Goal: Information Seeking & Learning: Compare options

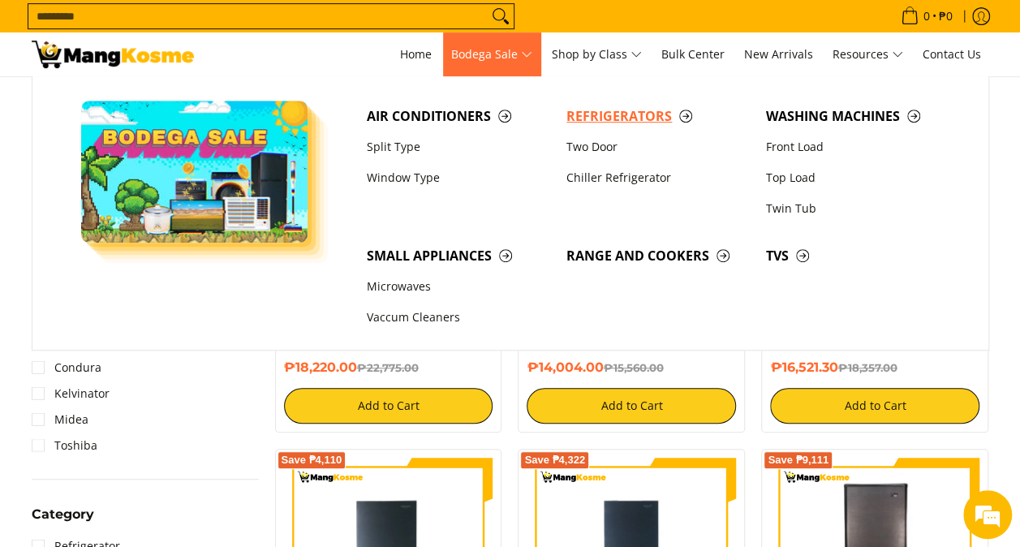
click at [598, 119] on span "Refrigerators" at bounding box center [658, 116] width 183 height 20
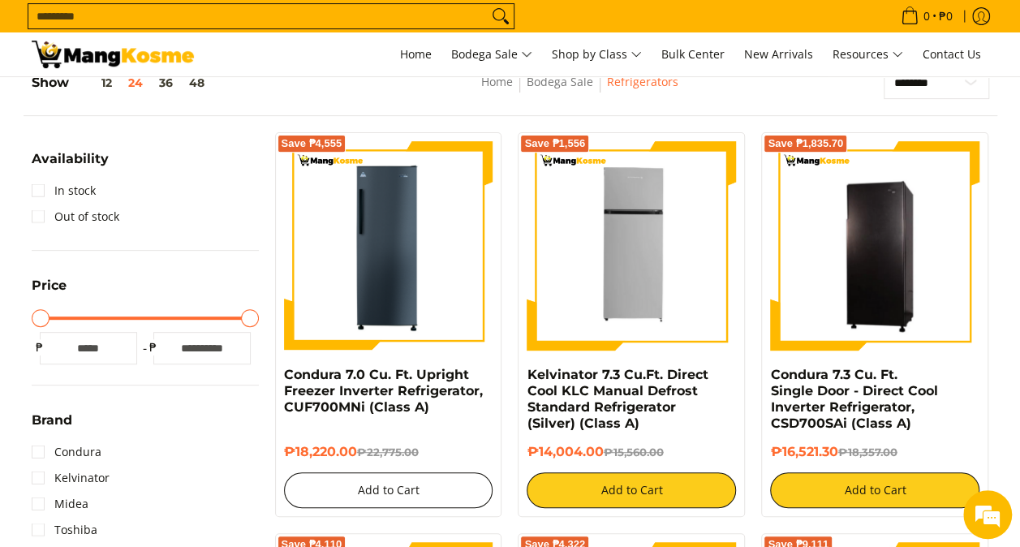
scroll to position [325, 0]
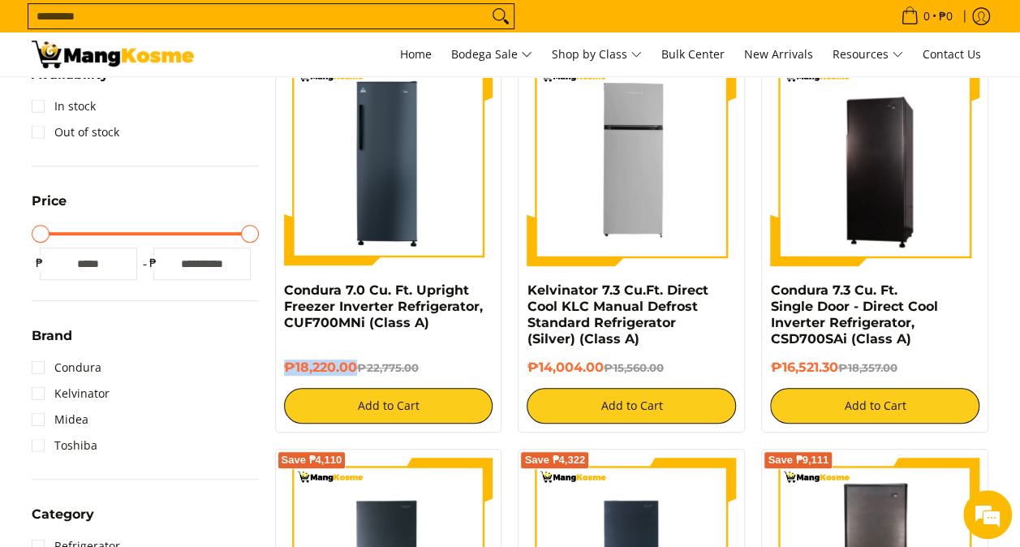
drag, startPoint x: 356, startPoint y: 363, endPoint x: 280, endPoint y: 375, distance: 76.5
click at [280, 375] on div "Save ₱4,555 Condura 7.0 Cu. Ft. Upright Freezer Inverter Refrigerator, CUF700MN…" at bounding box center [388, 240] width 227 height 385
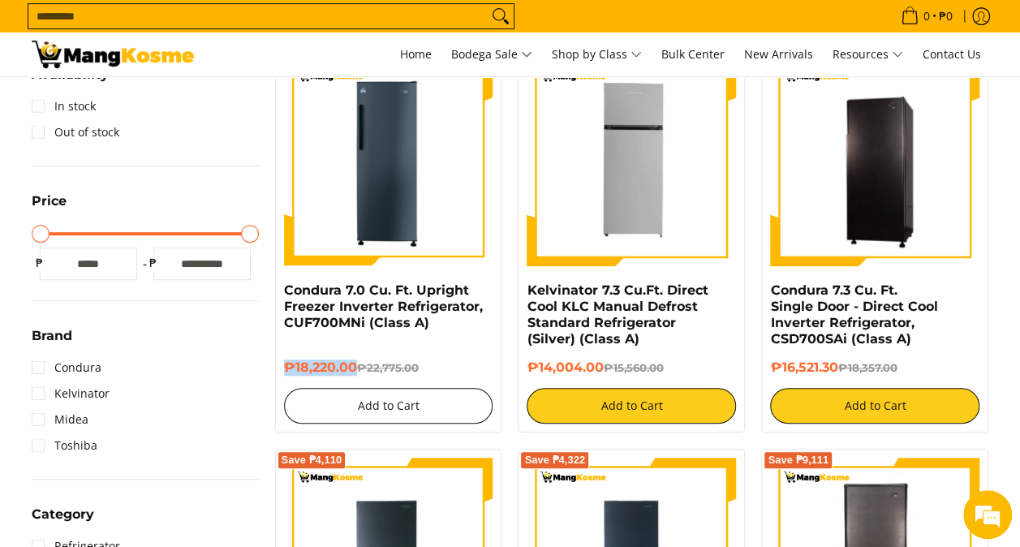
copy h6 "₱18,220.00"
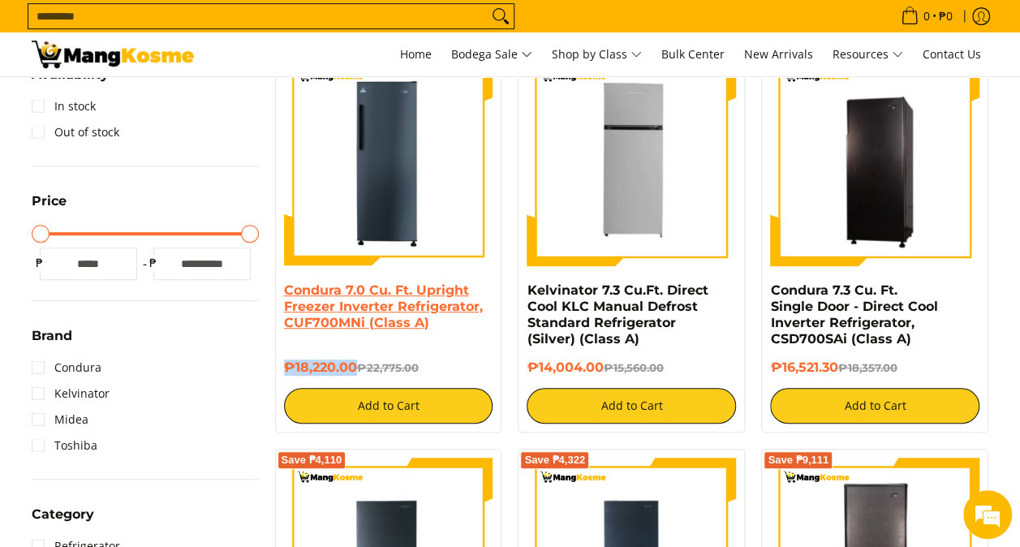
scroll to position [0, 0]
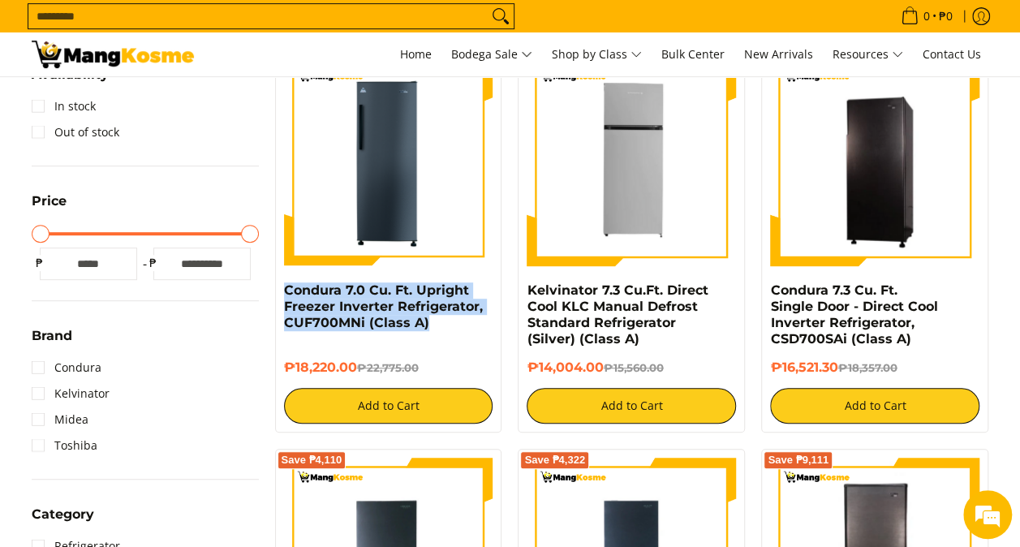
drag, startPoint x: 441, startPoint y: 323, endPoint x: 280, endPoint y: 287, distance: 164.6
click at [280, 287] on div "Save ₱4,555 Condura 7.0 Cu. Ft. Upright Freezer Inverter Refrigerator, CUF700MN…" at bounding box center [388, 240] width 227 height 385
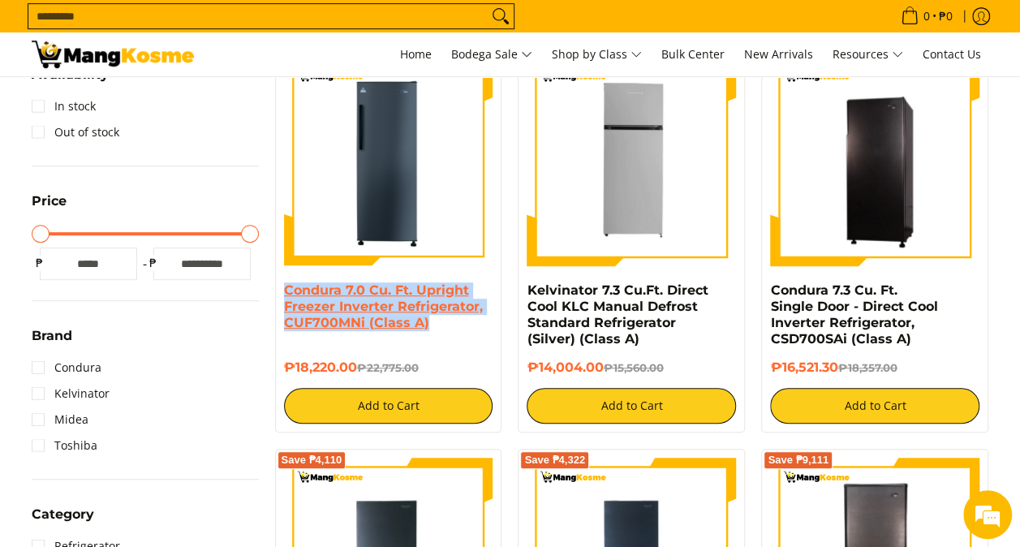
copy link "Condura 7.0 Cu. Ft. Upright Freezer Inverter Refrigerator, CUF700MNi (Class A)"
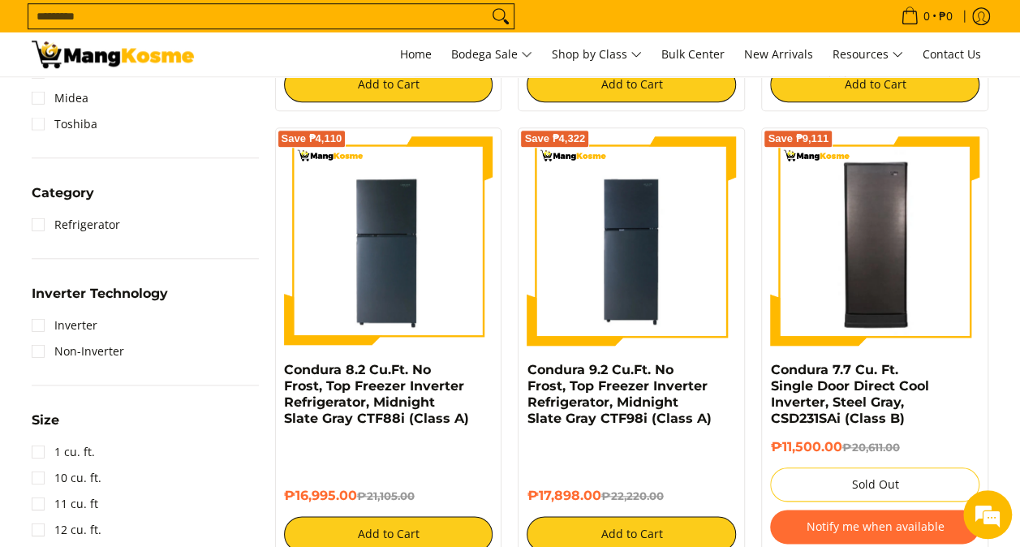
scroll to position [812, 0]
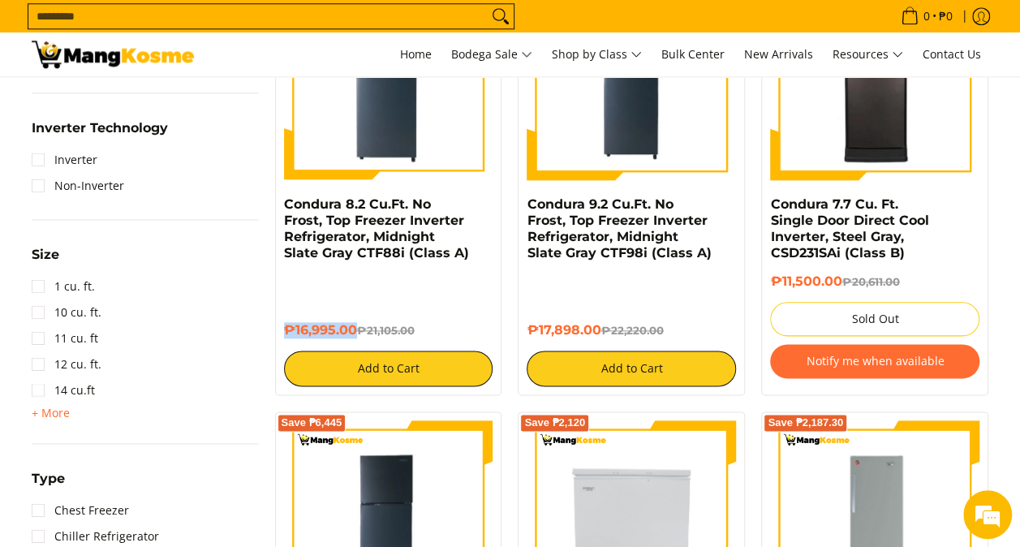
drag, startPoint x: 356, startPoint y: 315, endPoint x: 268, endPoint y: 315, distance: 87.7
click at [268, 315] on div "Save ₱4,110 Condura 8.2 Cu.Ft. No Frost, Top Freezer Inverter Refrigerator, Mid…" at bounding box center [389, 178] width 244 height 433
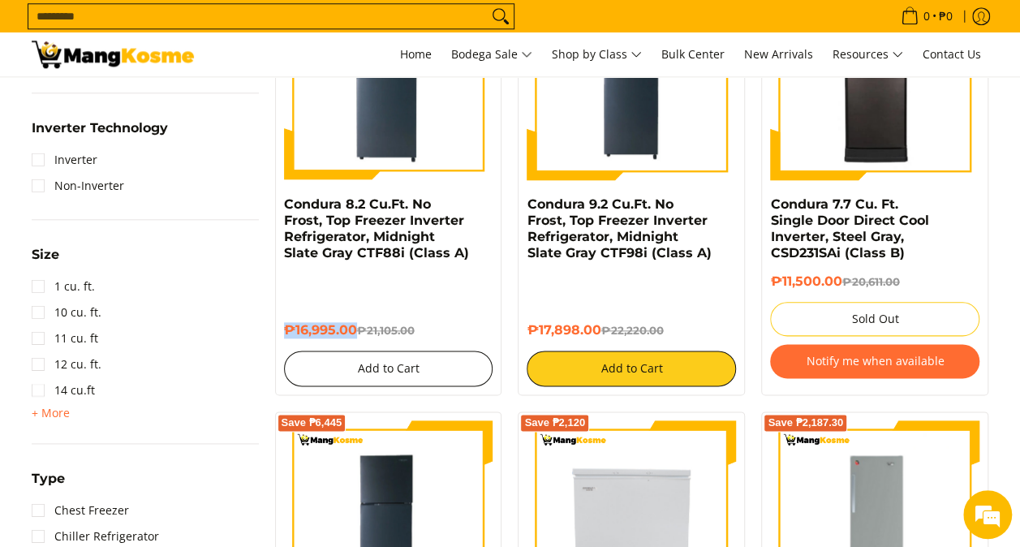
copy h6 "₱16,995.00"
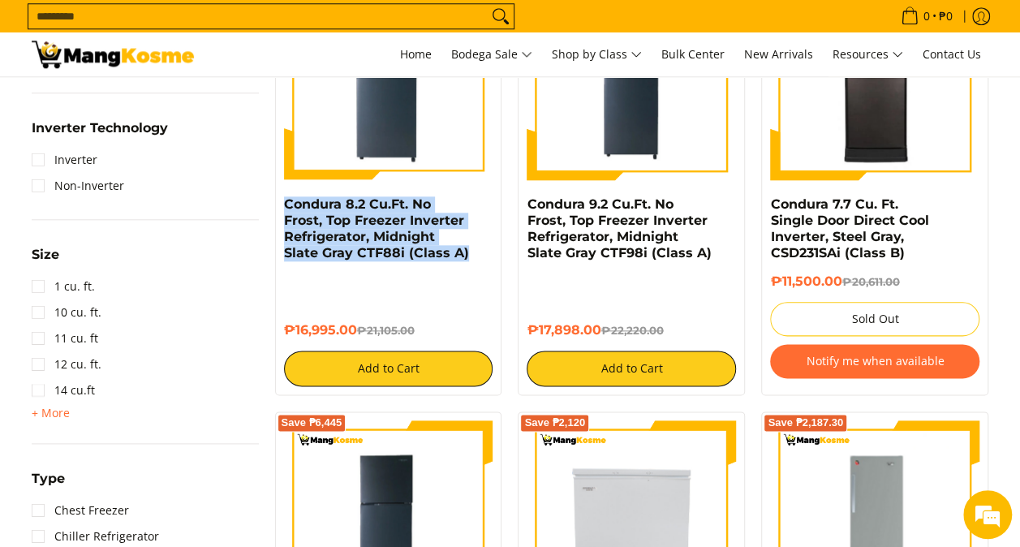
drag, startPoint x: 475, startPoint y: 250, endPoint x: 278, endPoint y: 206, distance: 201.3
click at [278, 206] on div "Save ₱4,110 Condura 8.2 Cu.Ft. No Frost, Top Freezer Inverter Refrigerator, Mid…" at bounding box center [388, 178] width 227 height 433
copy link "Condura 8.2 Cu.Ft. No Frost, Top Freezer Inverter Refrigerator, Midnight Slate …"
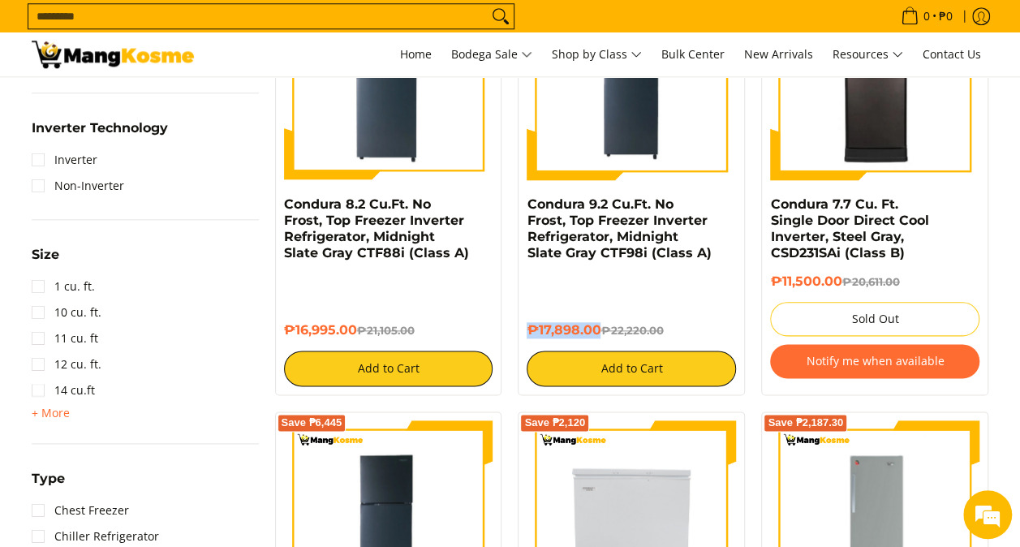
drag, startPoint x: 597, startPoint y: 310, endPoint x: 524, endPoint y: 316, distance: 72.5
click at [524, 316] on div "Save ₱4,322 Condura 9.2 Cu.Ft. No Frost, Top Freezer Inverter Refrigerator, Mid…" at bounding box center [631, 178] width 227 height 433
copy h6 "₱17,898.00"
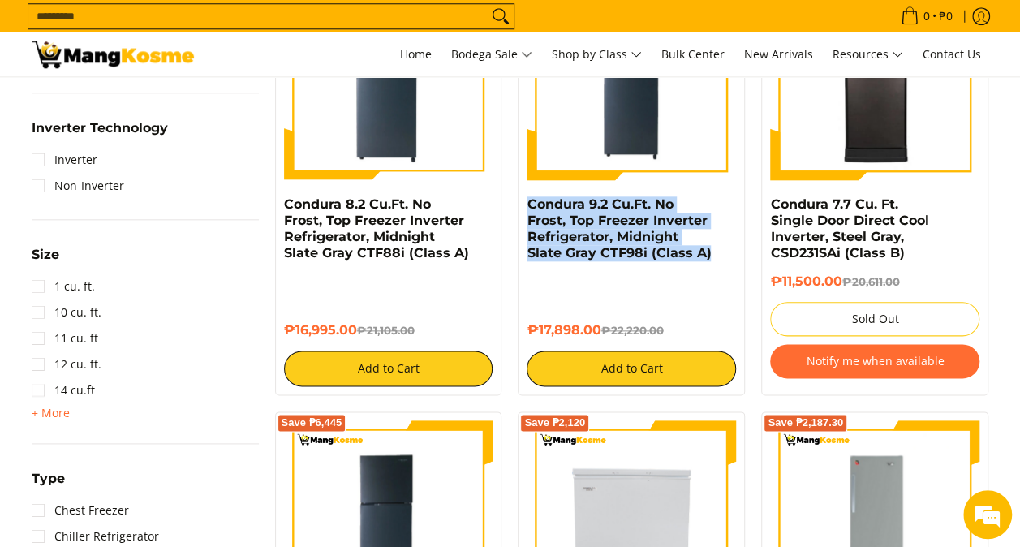
drag, startPoint x: 709, startPoint y: 257, endPoint x: 525, endPoint y: 205, distance: 190.9
click at [525, 205] on div "Save ₱4,322 Condura 9.2 Cu.Ft. No Frost, Top Freezer Inverter Refrigerator, Mid…" at bounding box center [631, 178] width 227 height 433
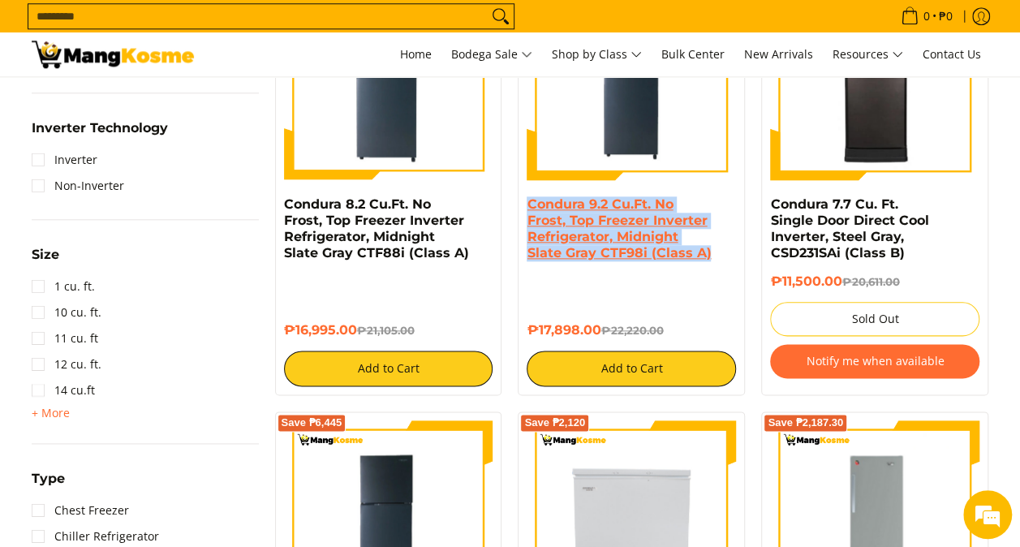
copy link "Condura 9.2 Cu.Ft. No Frost, Top Freezer Inverter Refrigerator, Midnight Slate …"
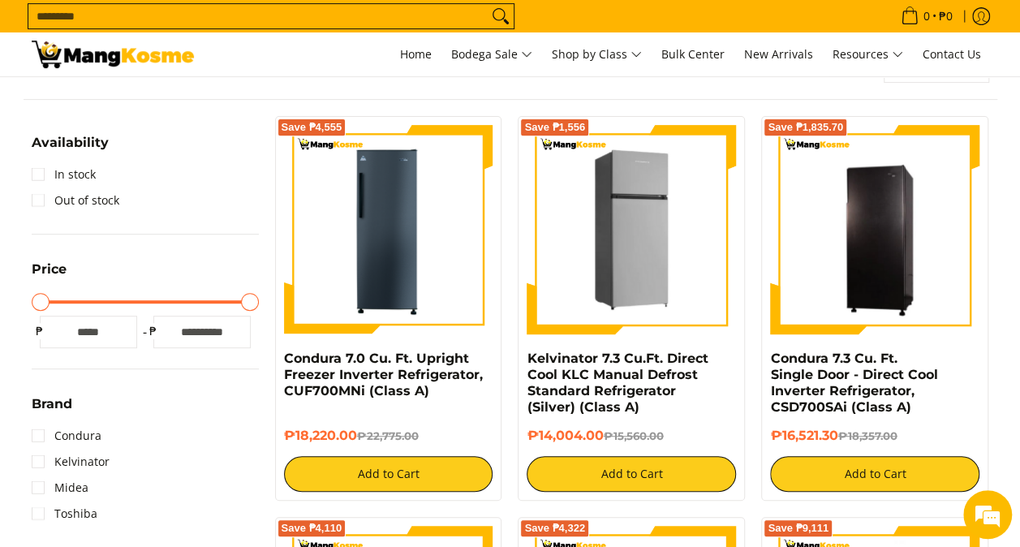
scroll to position [325, 0]
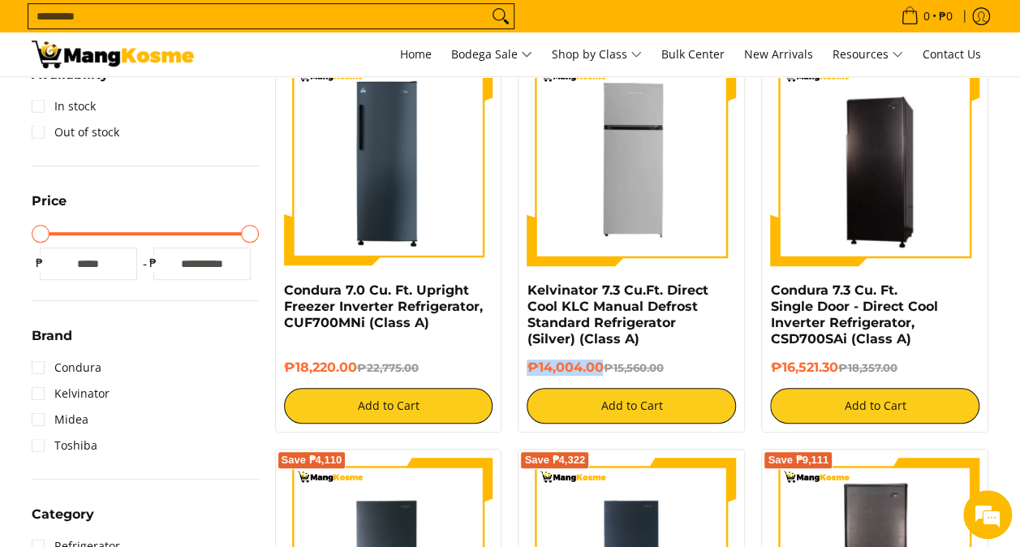
drag, startPoint x: 601, startPoint y: 362, endPoint x: 521, endPoint y: 369, distance: 79.8
click at [521, 369] on div "Save ₱1,556 Kelvinator 7.3 Cu.Ft. Direct Cool KLC Manual Defrost Standard Refri…" at bounding box center [631, 240] width 227 height 385
copy h6 "₱14,004.00"
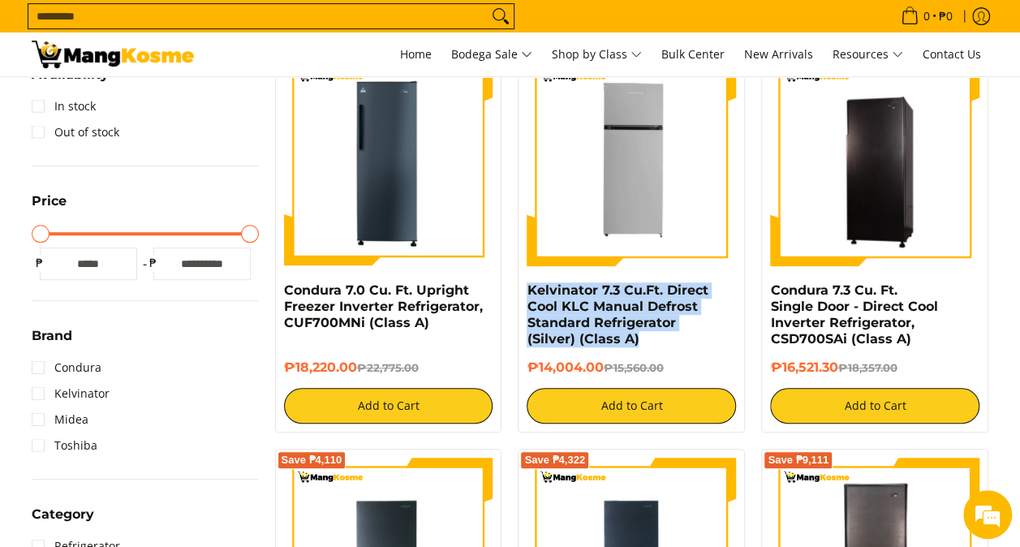
drag, startPoint x: 552, startPoint y: 320, endPoint x: 513, endPoint y: 295, distance: 46.4
click at [513, 295] on div "Save ₱1,556 Kelvinator 7.3 Cu.Ft. Direct Cool KLC Manual Defrost Standard Refri…" at bounding box center [632, 240] width 244 height 385
copy link "Kelvinator 7.3 Cu.Ft. Direct Cool KLC Manual Defrost Standard Refrigerator (Sil…"
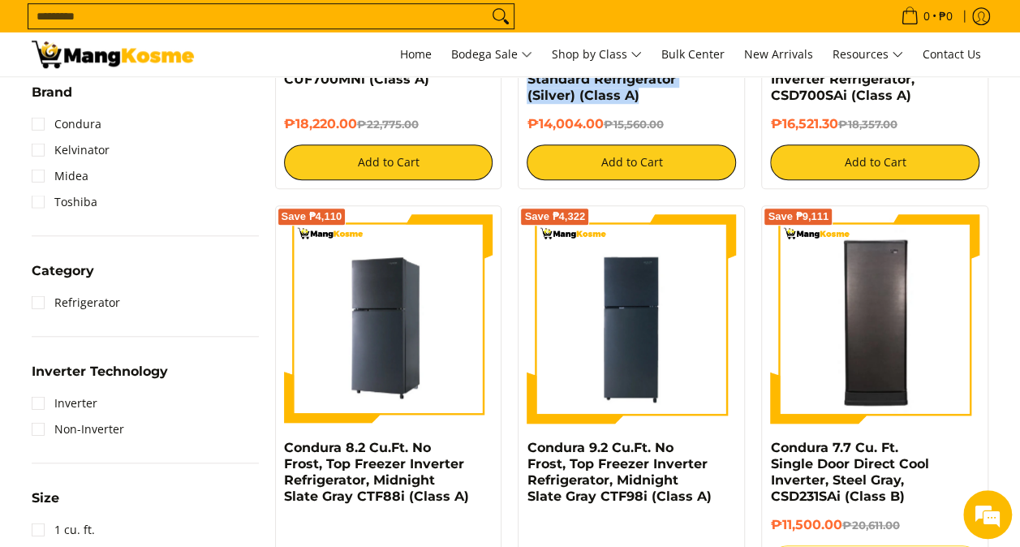
scroll to position [731, 0]
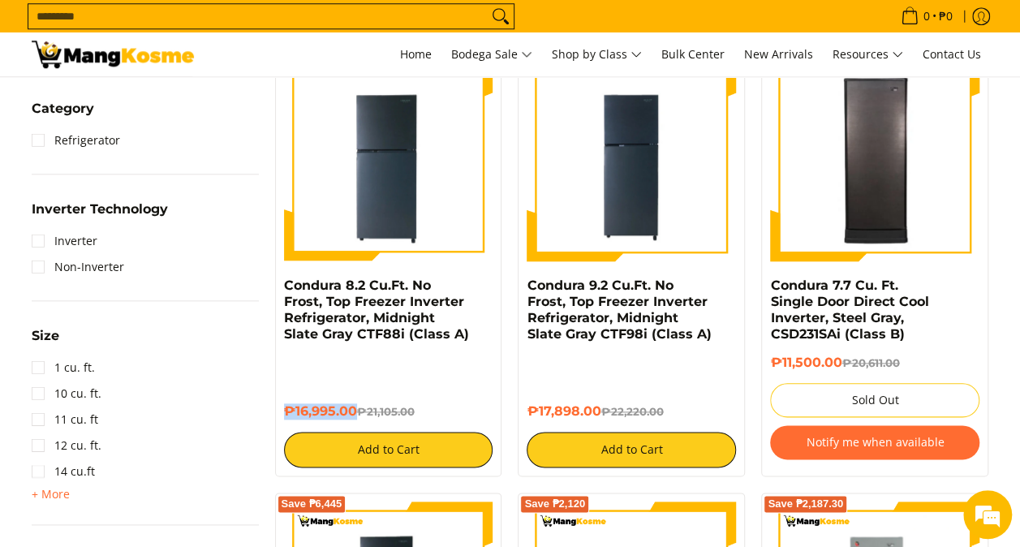
drag, startPoint x: 354, startPoint y: 394, endPoint x: 277, endPoint y: 398, distance: 77.2
click at [277, 398] on div "Save ₱4,110 Condura 8.2 Cu.Ft. No Frost, Top Freezer Inverter Refrigerator, Mid…" at bounding box center [388, 259] width 227 height 433
copy h6 "₱16,995.00"
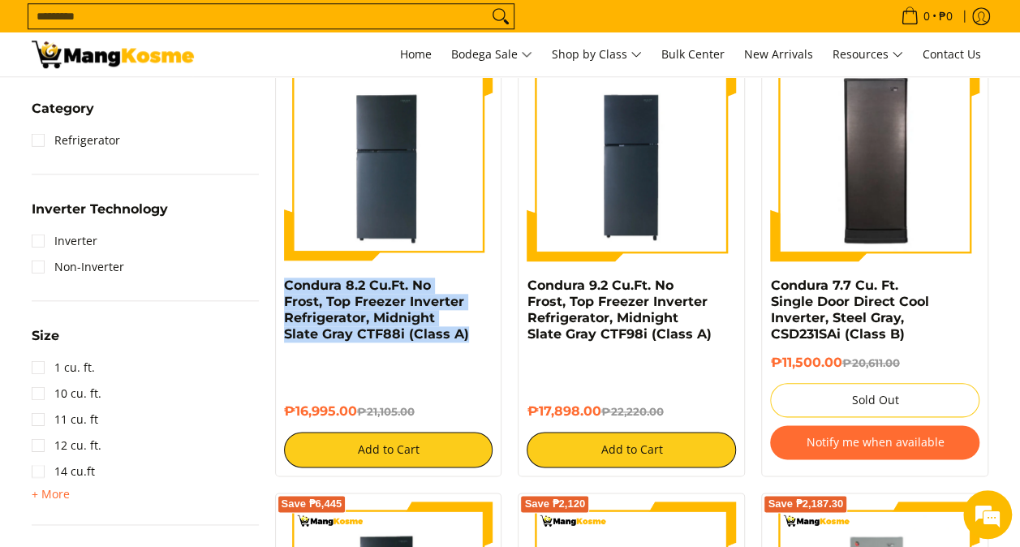
drag, startPoint x: 471, startPoint y: 330, endPoint x: 281, endPoint y: 289, distance: 194.2
click at [281, 289] on div "Save ₱4,110 Condura 8.2 Cu.Ft. No Frost, Top Freezer Inverter Refrigerator, Mid…" at bounding box center [388, 259] width 227 height 433
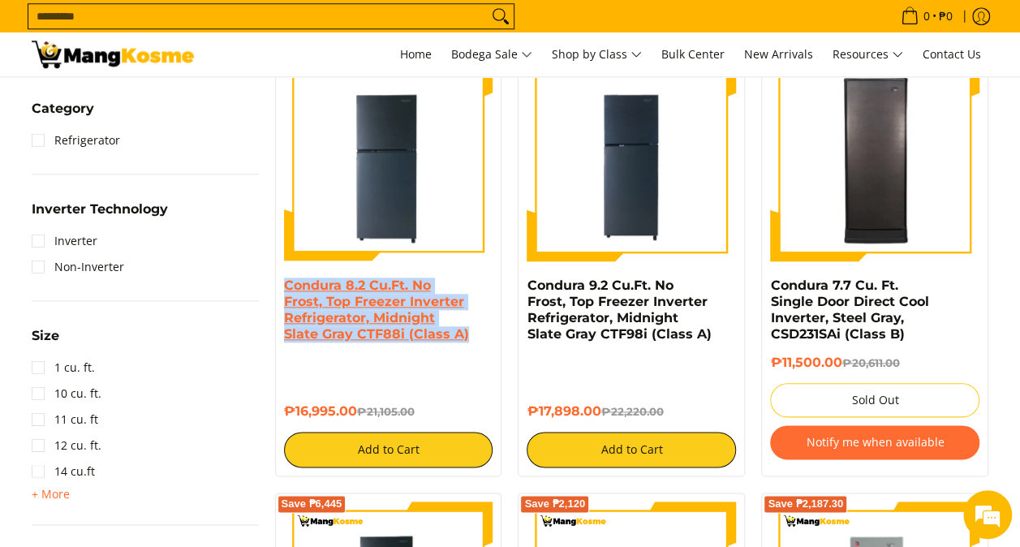
copy link "Condura 8.2 Cu.Ft. No Frost, Top Freezer Inverter Refrigerator, Midnight Slate …"
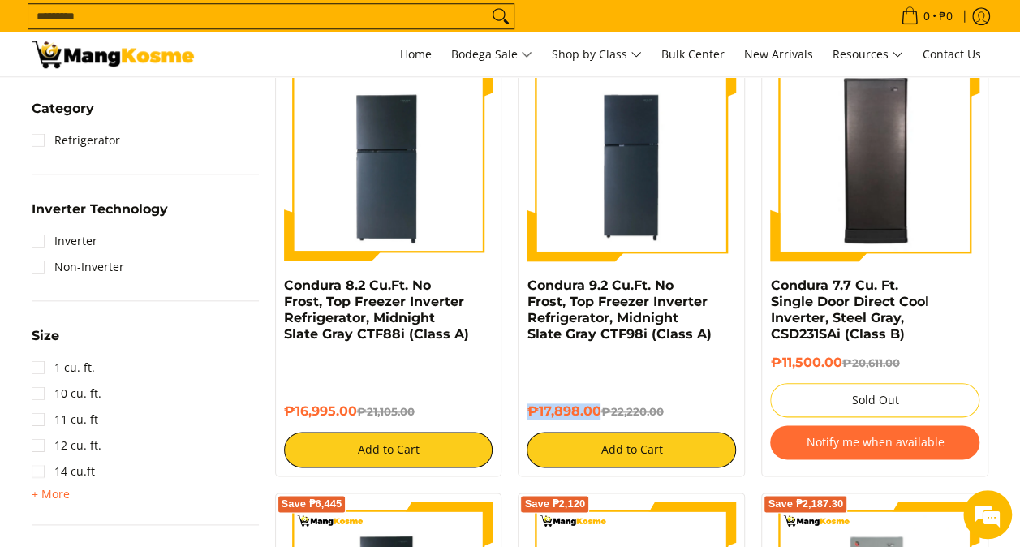
drag, startPoint x: 597, startPoint y: 389, endPoint x: 524, endPoint y: 404, distance: 73.9
click at [524, 404] on div "Save ₱4,322 Condura 9.2 Cu.Ft. No Frost, Top Freezer Inverter Refrigerator, Mid…" at bounding box center [631, 259] width 227 height 433
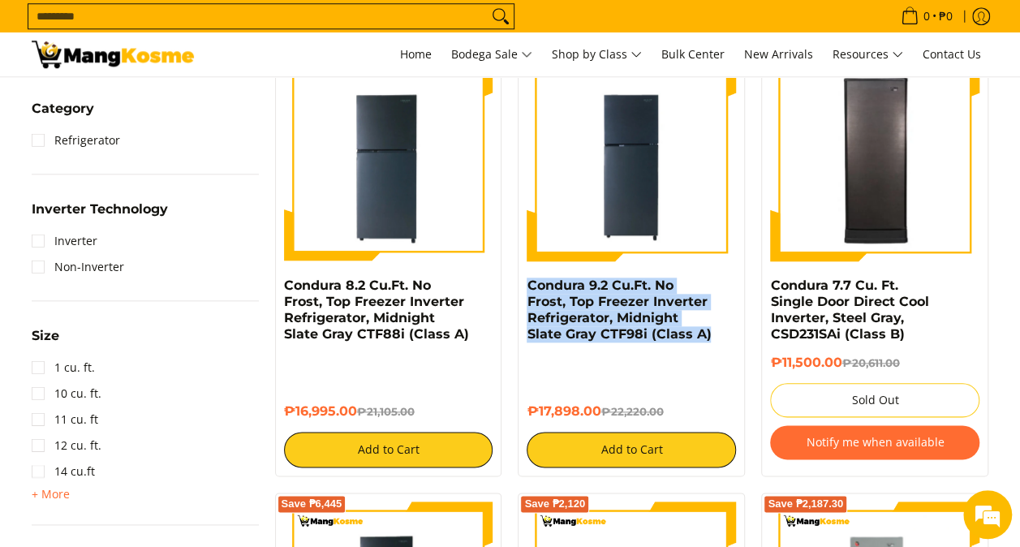
drag, startPoint x: 689, startPoint y: 331, endPoint x: 524, endPoint y: 288, distance: 170.3
click at [524, 288] on div "Save ₱4,322 Condura 9.2 Cu.Ft. No Frost, Top Freezer Inverter Refrigerator, Mid…" at bounding box center [631, 259] width 227 height 433
click at [392, 58] on link "Home" at bounding box center [416, 54] width 48 height 44
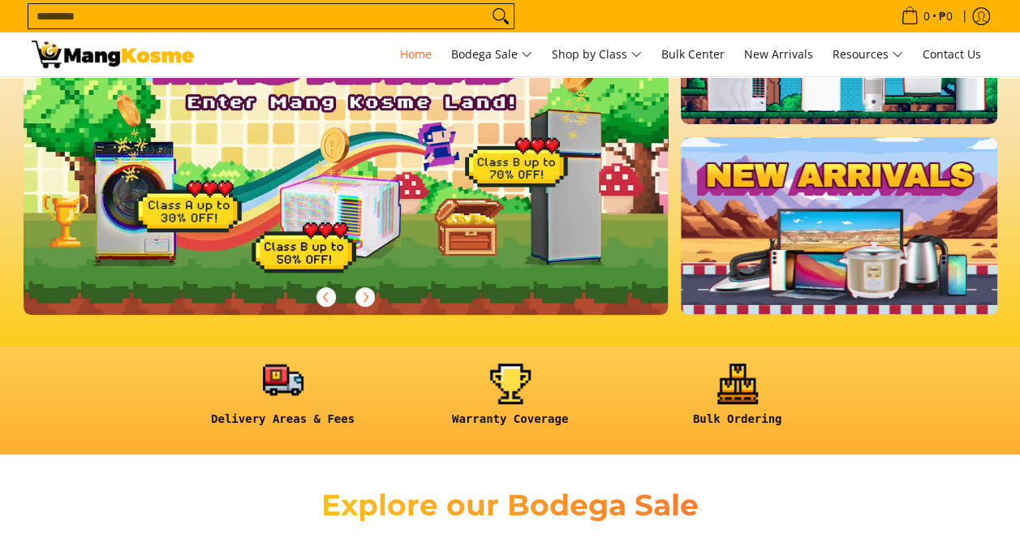
click at [282, 392] on link at bounding box center [283, 401] width 211 height 75
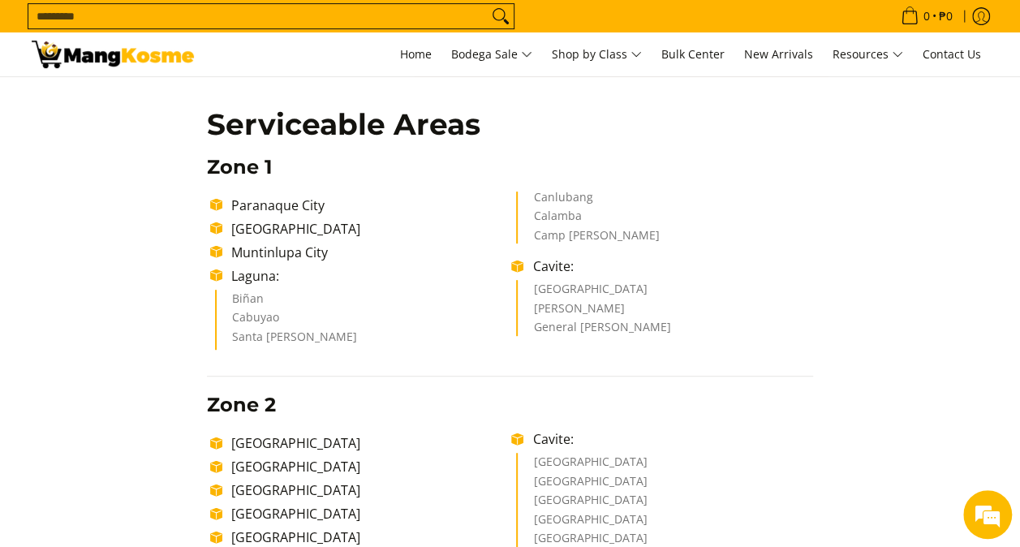
scroll to position [325, 0]
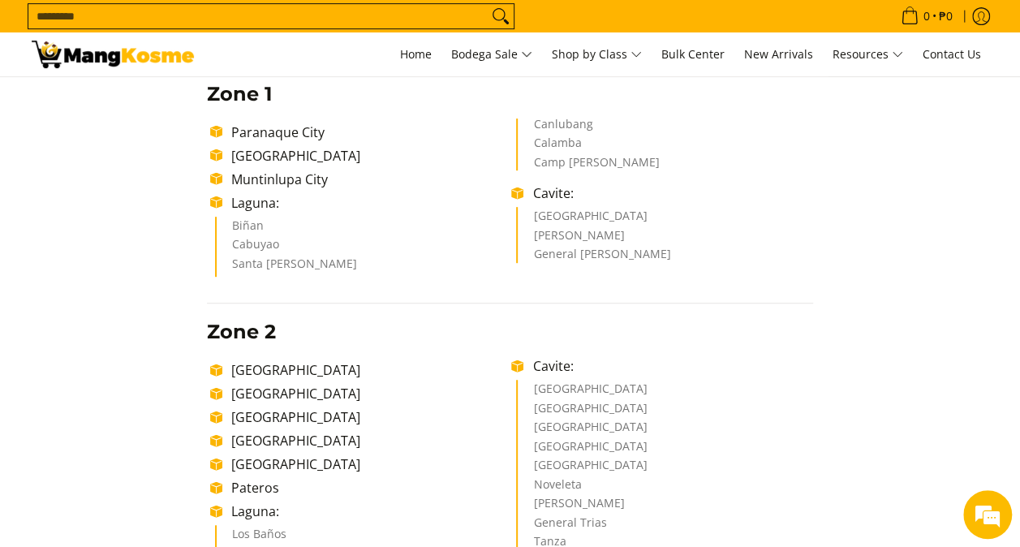
drag, startPoint x: 533, startPoint y: 217, endPoint x: 687, endPoint y: 251, distance: 157.2
click at [687, 251] on ul "Dasmariñas City [PERSON_NAME] General [PERSON_NAME]" at bounding box center [664, 235] width 296 height 56
copy ul "Dasmariñas City Carmona General Mariano Alvarez"
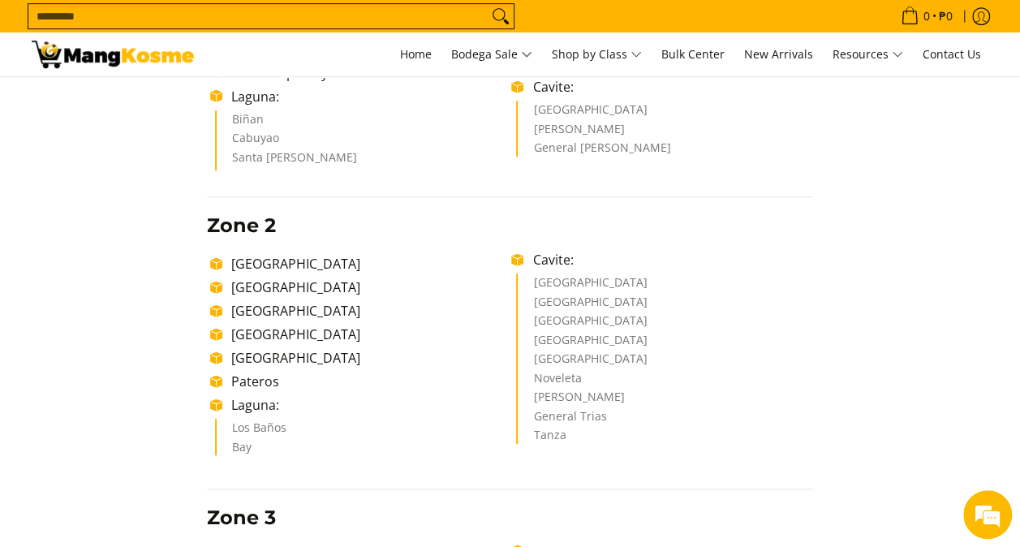
scroll to position [406, 0]
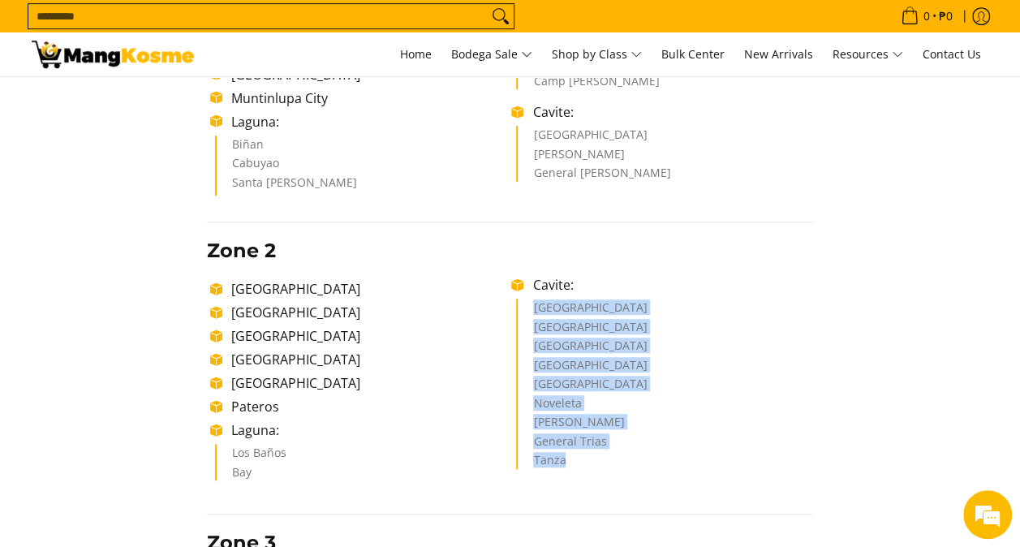
drag, startPoint x: 536, startPoint y: 306, endPoint x: 612, endPoint y: 459, distance: 171.3
click at [612, 459] on ul "Cavite City Sangley Point Naval Base Bacoor City Imus City Kawit City Noveleta …" at bounding box center [664, 384] width 296 height 170
copy ul "Cavite City Sangley Point Naval Base Bacoor City Imus City Kawit City Noveleta …"
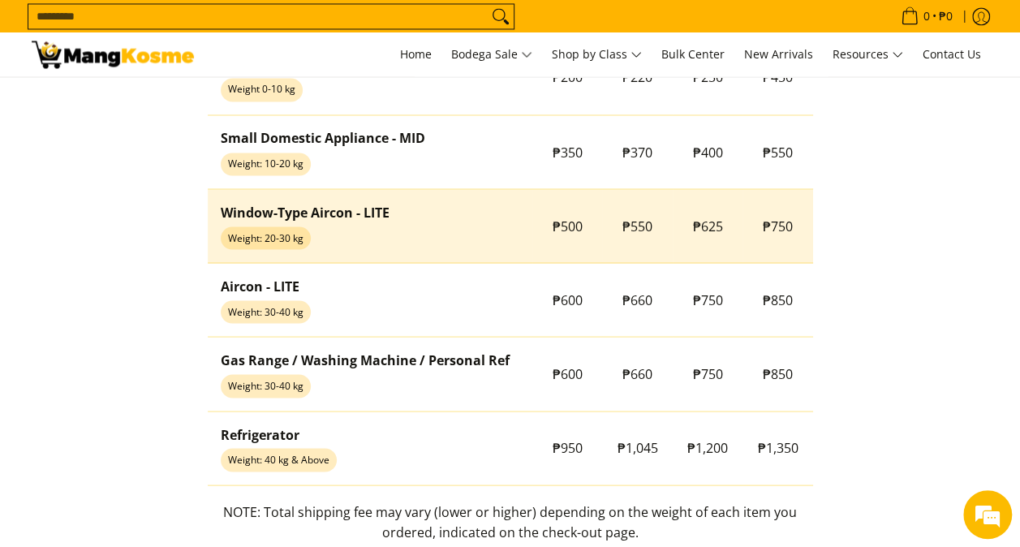
scroll to position [1299, 0]
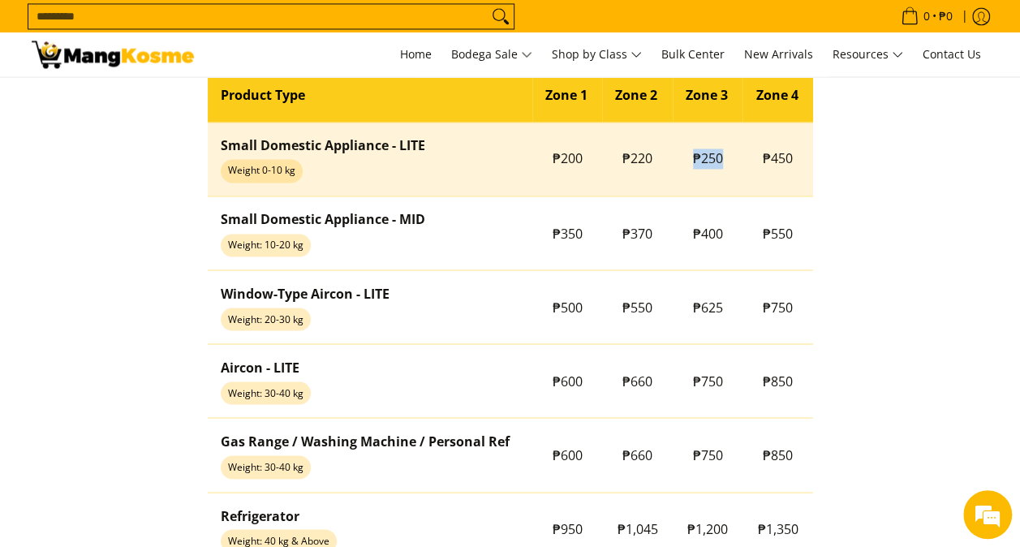
drag, startPoint x: 732, startPoint y: 155, endPoint x: 690, endPoint y: 157, distance: 42.2
click at [690, 157] on td "₱250" at bounding box center [708, 159] width 71 height 74
copy span "₱250"
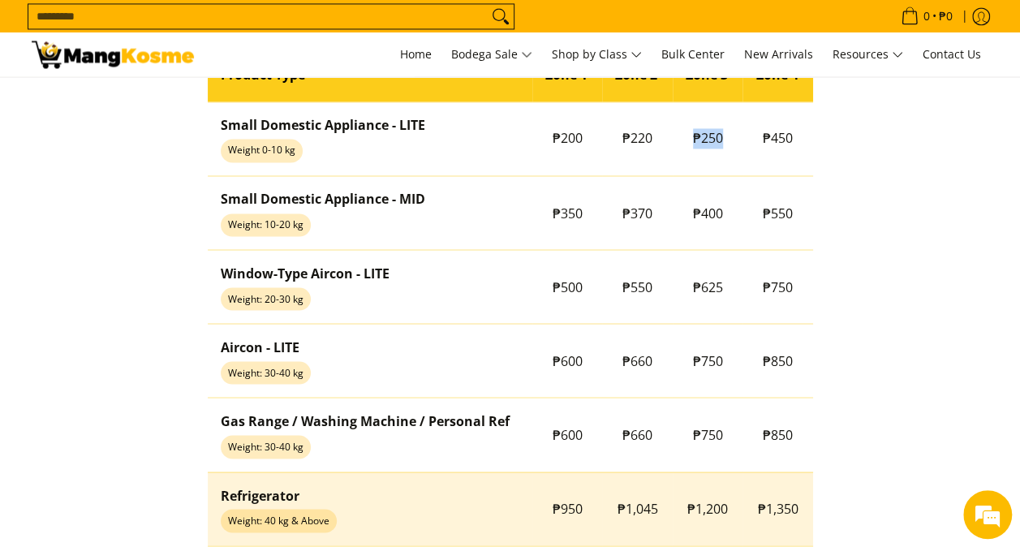
scroll to position [1461, 0]
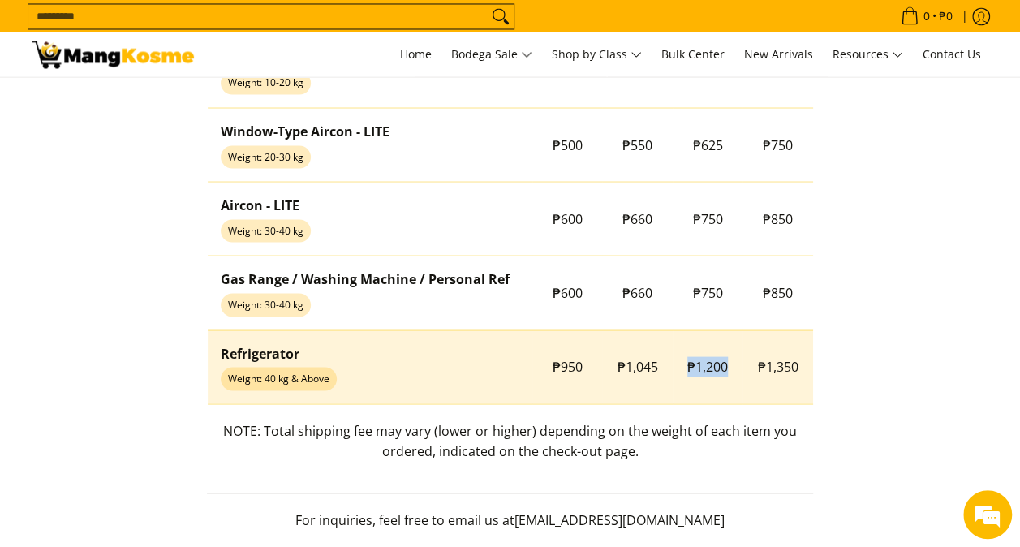
drag, startPoint x: 734, startPoint y: 363, endPoint x: 683, endPoint y: 364, distance: 50.4
click at [683, 364] on td "₱1,200" at bounding box center [708, 367] width 71 height 74
copy span "₱1,200"
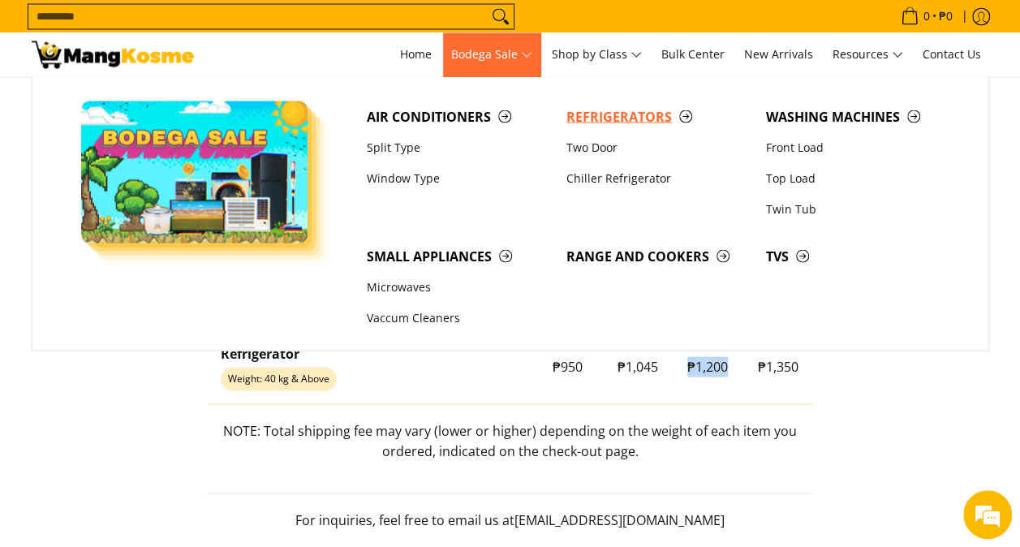
click at [588, 117] on span "Refrigerators" at bounding box center [658, 116] width 183 height 20
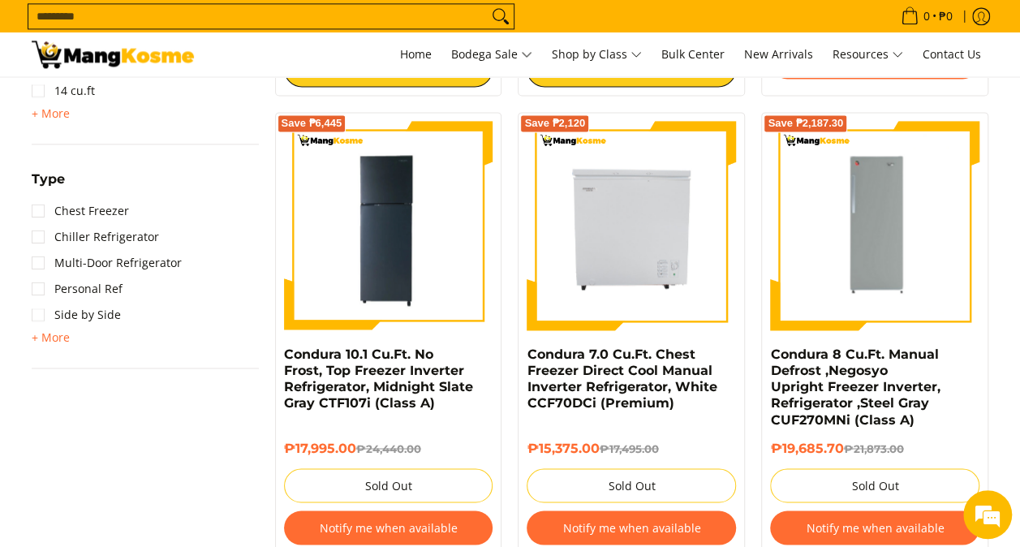
scroll to position [1136, 0]
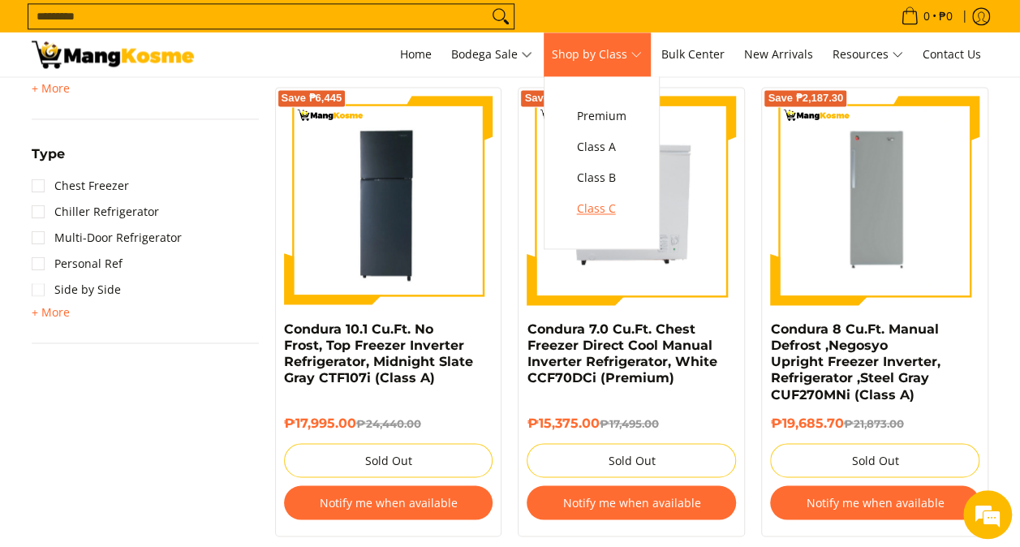
click at [597, 209] on span "Class C" at bounding box center [602, 209] width 50 height 20
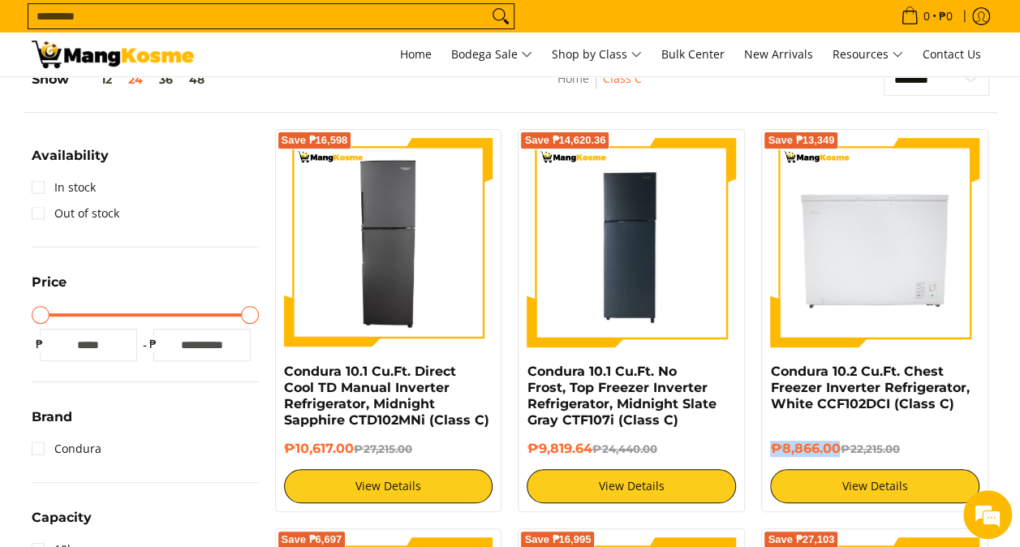
drag, startPoint x: 839, startPoint y: 446, endPoint x: 758, endPoint y: 442, distance: 81.3
click at [758, 442] on div "Save ₱13,349 Condura 10.2 Cu.Ft. Chest Freezer Inverter Refrigerator, White CCF…" at bounding box center [875, 320] width 244 height 383
copy h6 "₱8,866.00"
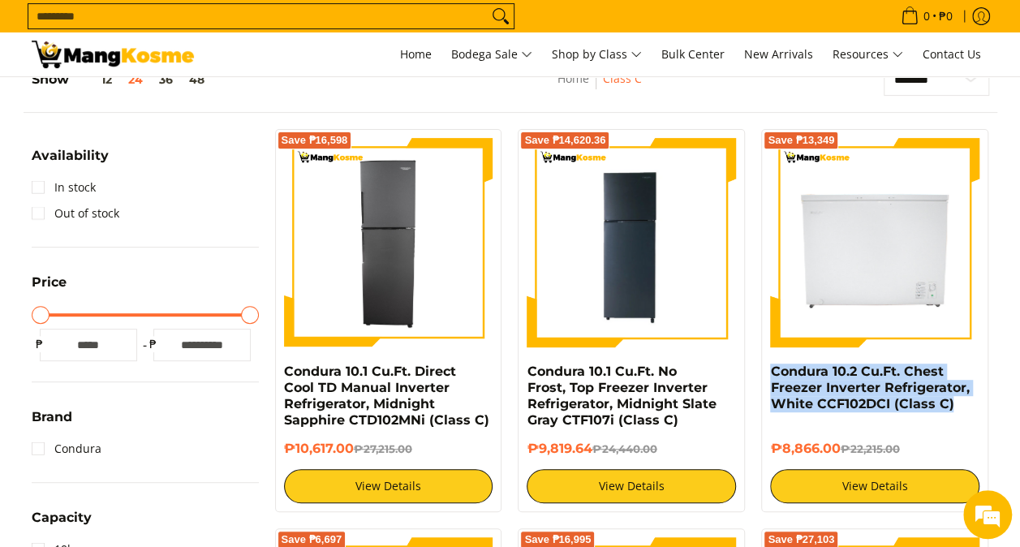
drag, startPoint x: 948, startPoint y: 400, endPoint x: 763, endPoint y: 373, distance: 187.0
click at [763, 373] on div "Save ₱13,349 Condura 10.2 Cu.Ft. Chest Freezer Inverter Refrigerator, White CCF…" at bounding box center [874, 320] width 227 height 383
copy link "Condura 10.2 Cu.Ft. Chest Freezer Inverter Refrigerator, White CCF102DCI (Class…"
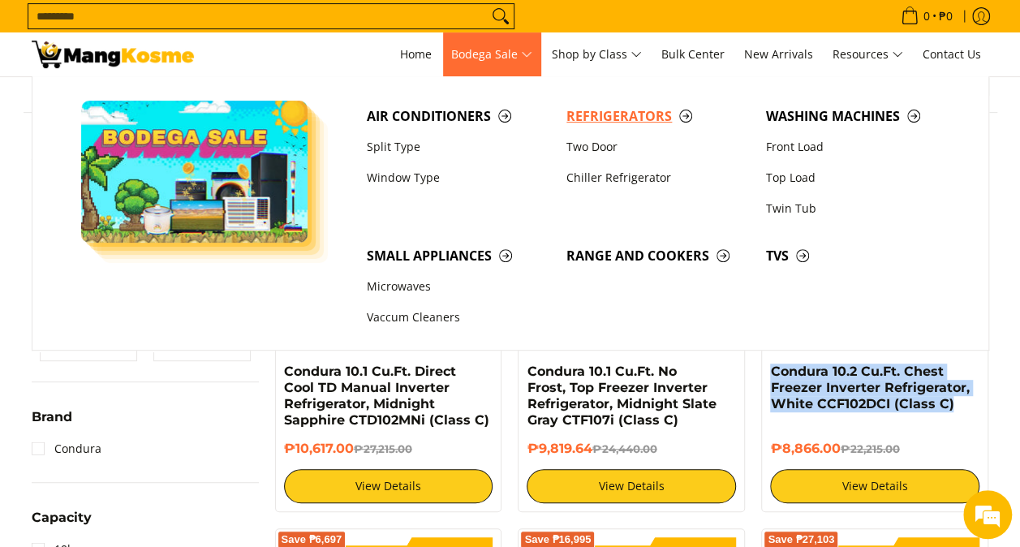
click at [580, 112] on span "Refrigerators" at bounding box center [658, 116] width 183 height 20
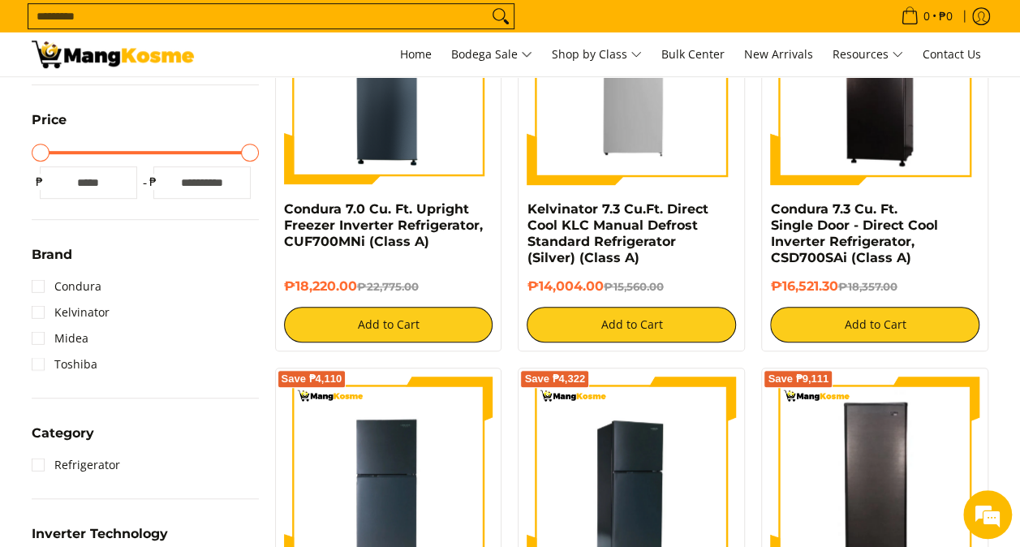
scroll to position [325, 0]
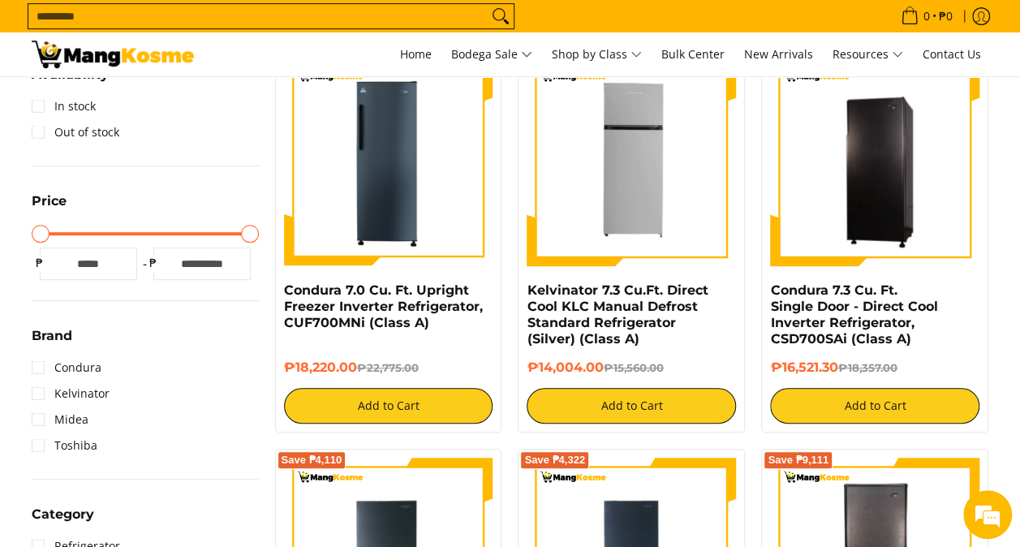
click at [537, 364] on h6 "₱14,004.00 ₱15,560.00" at bounding box center [631, 368] width 209 height 16
click at [580, 369] on h6 "₱14,004.00 ₱15,560.00" at bounding box center [631, 368] width 209 height 16
click at [716, 308] on h4 "Kelvinator 7.3 Cu.Ft. Direct Cool KLC Manual Defrost Standard Refrigerator (Sil…" at bounding box center [631, 314] width 209 height 65
click at [294, 44] on nav "0 Log in Create an Account Search... Home" at bounding box center [599, 54] width 779 height 44
click at [648, 10] on predictive-search "Search..." at bounding box center [456, 16] width 857 height 32
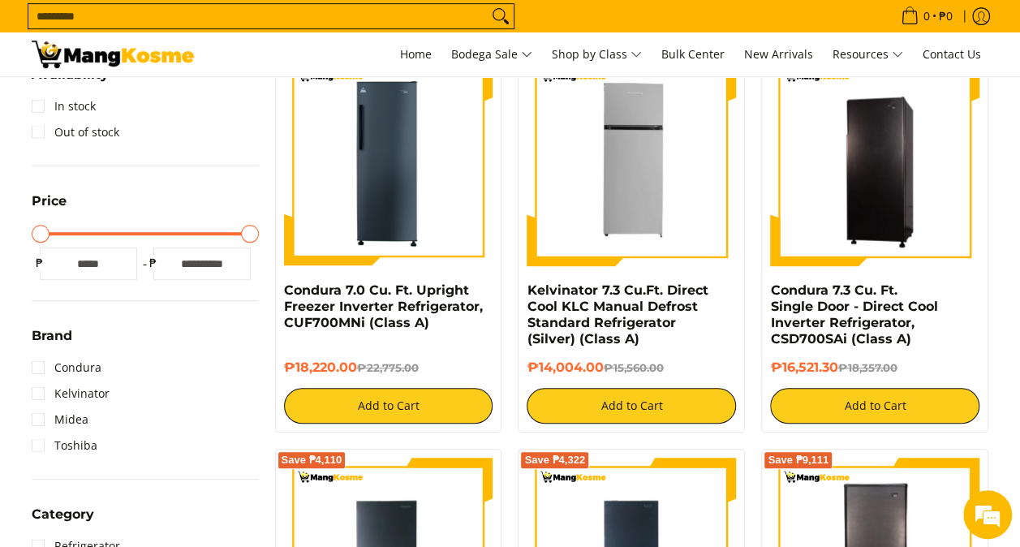
drag, startPoint x: 528, startPoint y: 363, endPoint x: 600, endPoint y: 365, distance: 72.3
click at [600, 365] on h6 "₱14,004.00 ₱15,560.00" at bounding box center [631, 368] width 209 height 16
copy h6 "₱14,004.00"
click at [722, 360] on h6 "₱14,004.00 ₱15,560.00" at bounding box center [631, 368] width 209 height 16
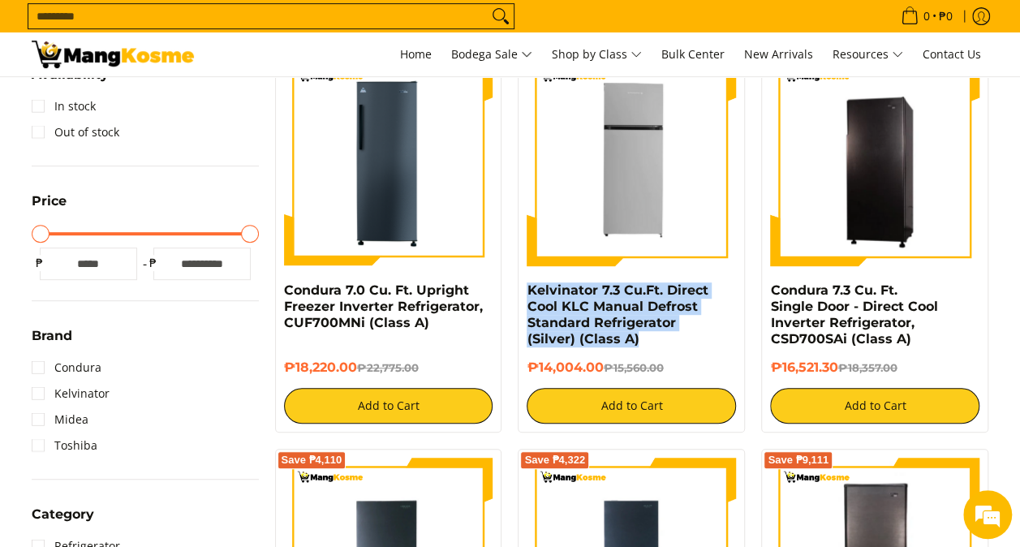
drag, startPoint x: 638, startPoint y: 337, endPoint x: 522, endPoint y: 289, distance: 125.6
click at [522, 289] on div "Save ₱1,556 Kelvinator 7.3 Cu.Ft. Direct Cool KLC Manual Defrost Standard Refri…" at bounding box center [631, 240] width 227 height 385
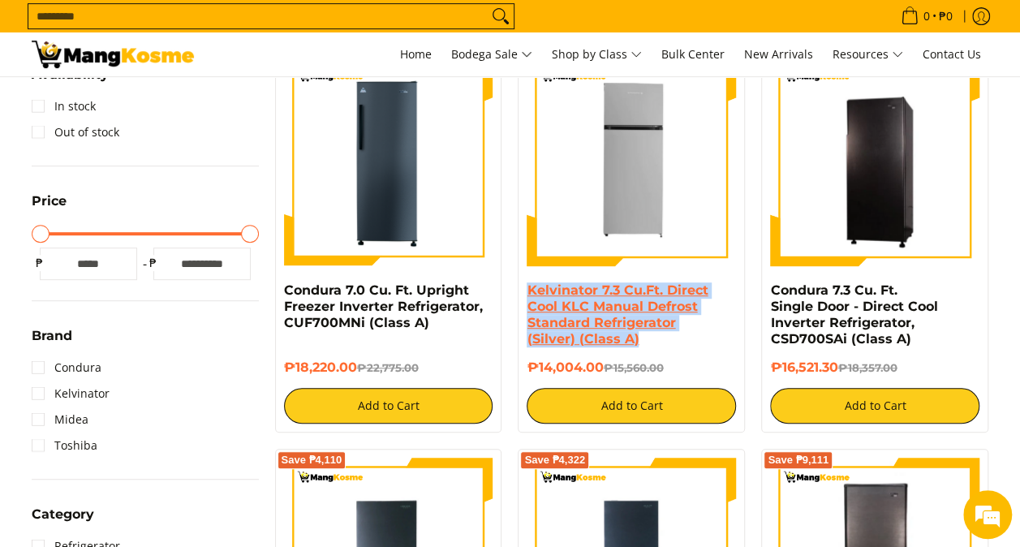
copy link "Kelvinator 7.3 Cu.Ft. Direct Cool KLC Manual Defrost Standard Refrigerator (Sil…"
